Goal: Register for event/course

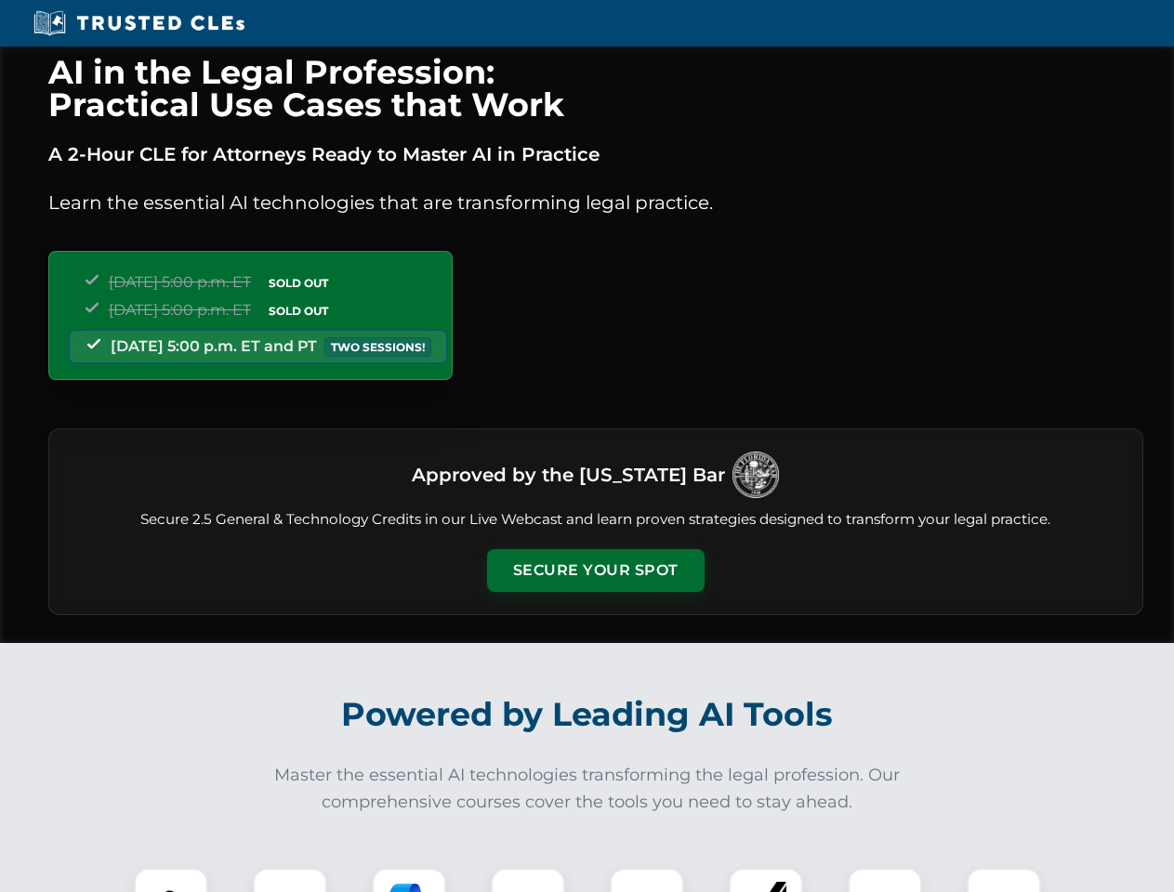
click at [595, 571] on button "Secure Your Spot" at bounding box center [595, 570] width 217 height 43
click at [171, 880] on img at bounding box center [171, 905] width 54 height 54
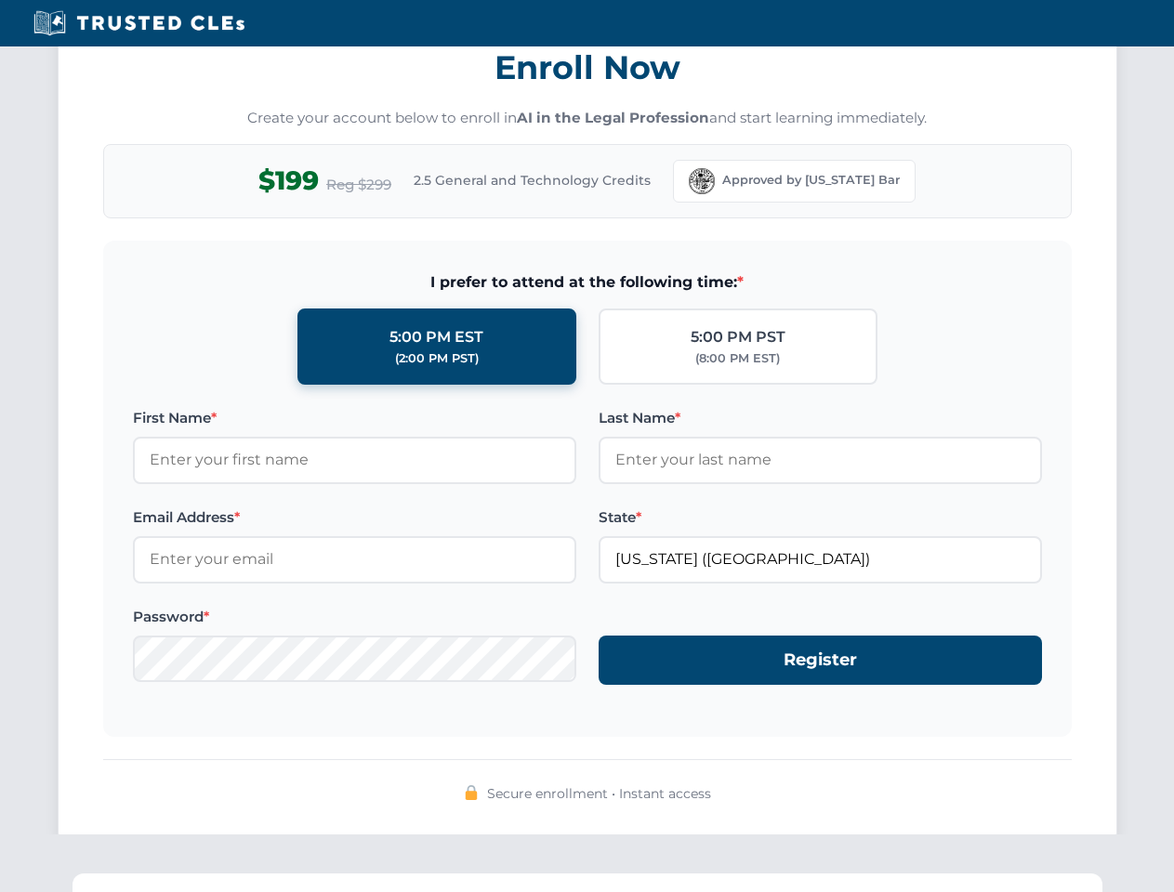
scroll to position [1824, 0]
